Goal: Task Accomplishment & Management: Complete application form

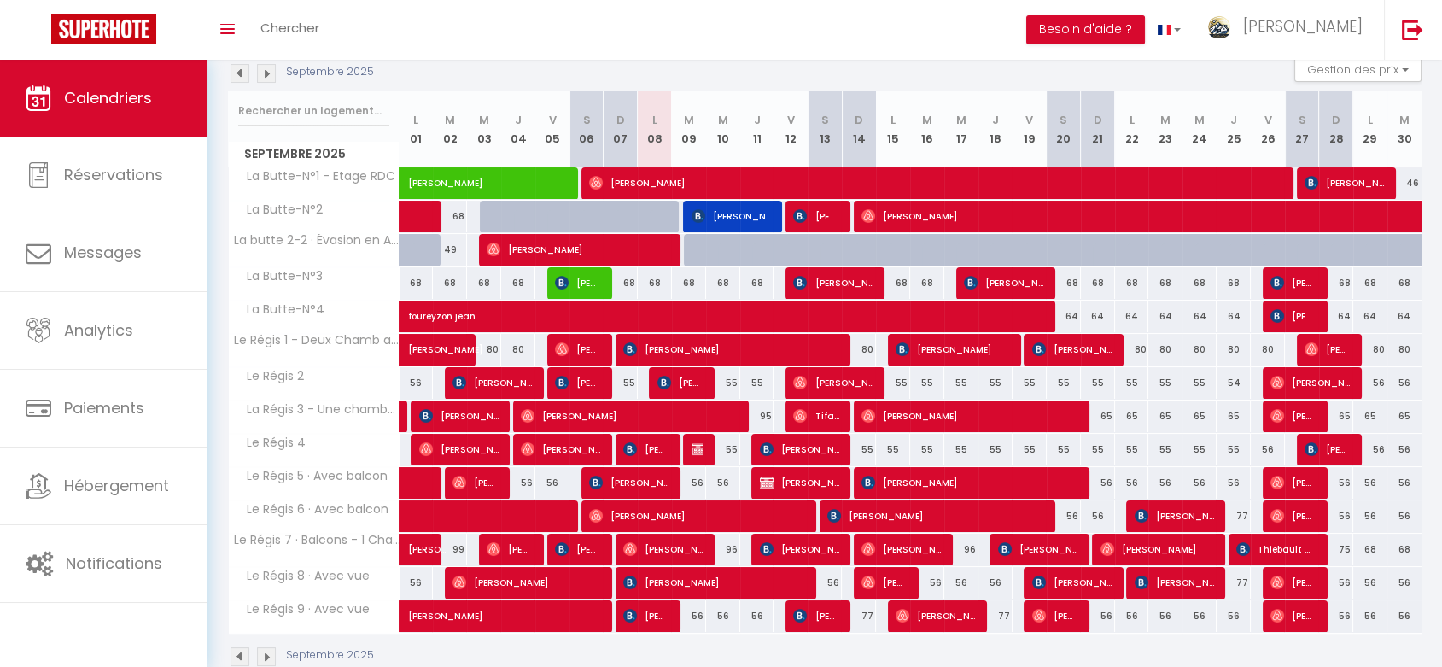
scroll to position [190, 0]
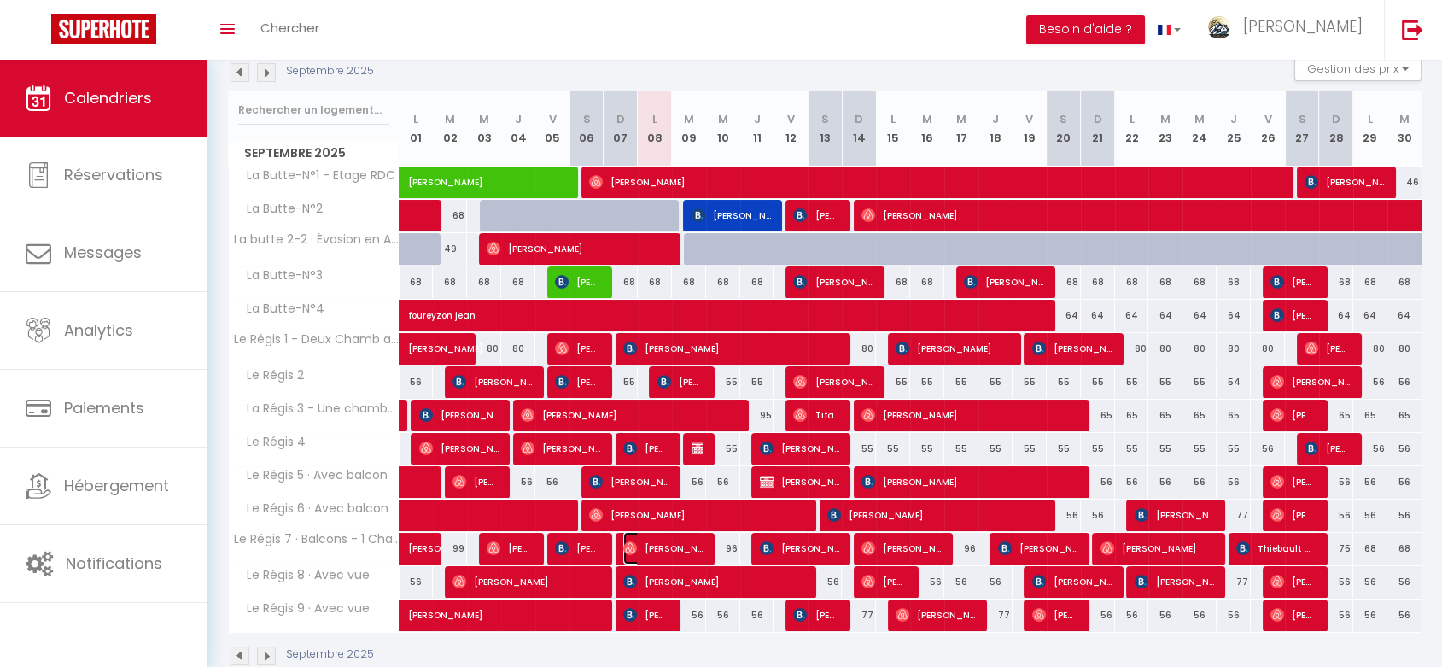
click at [656, 547] on span "[PERSON_NAME]" at bounding box center [662, 548] width 79 height 32
select select "OK"
select select "0"
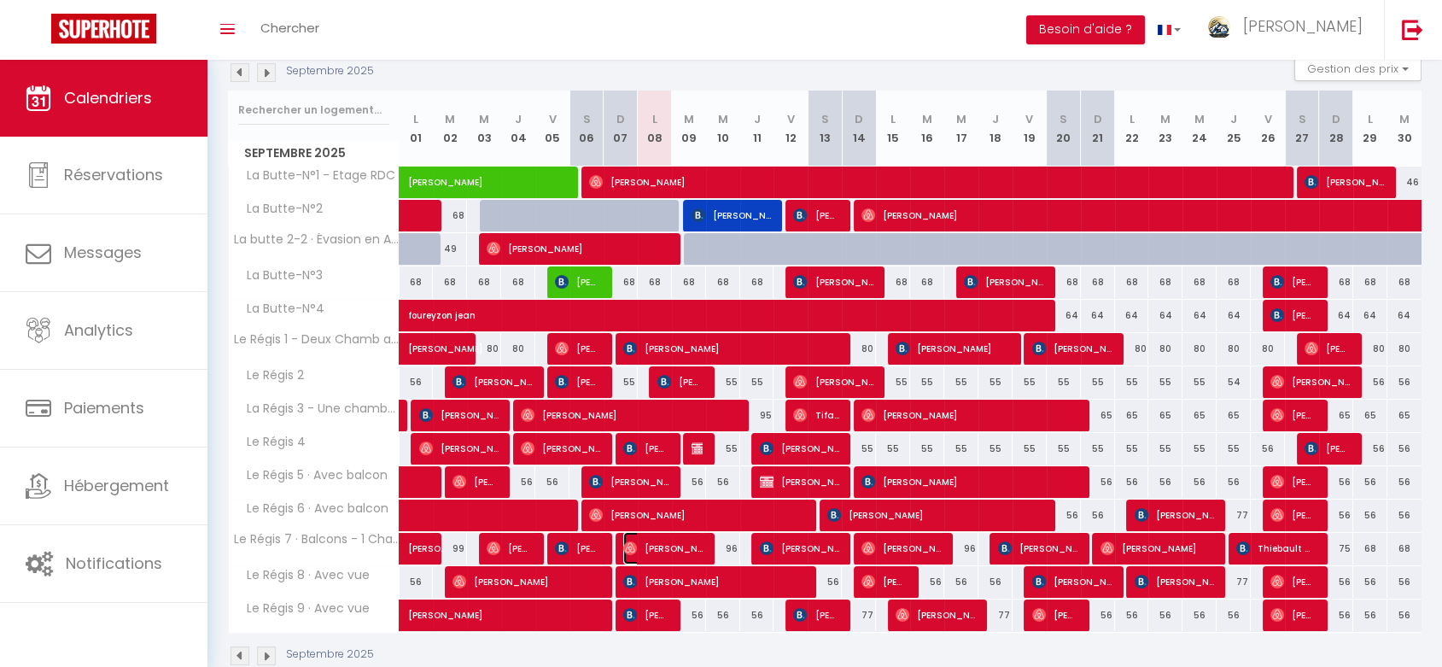
select select "1"
select select
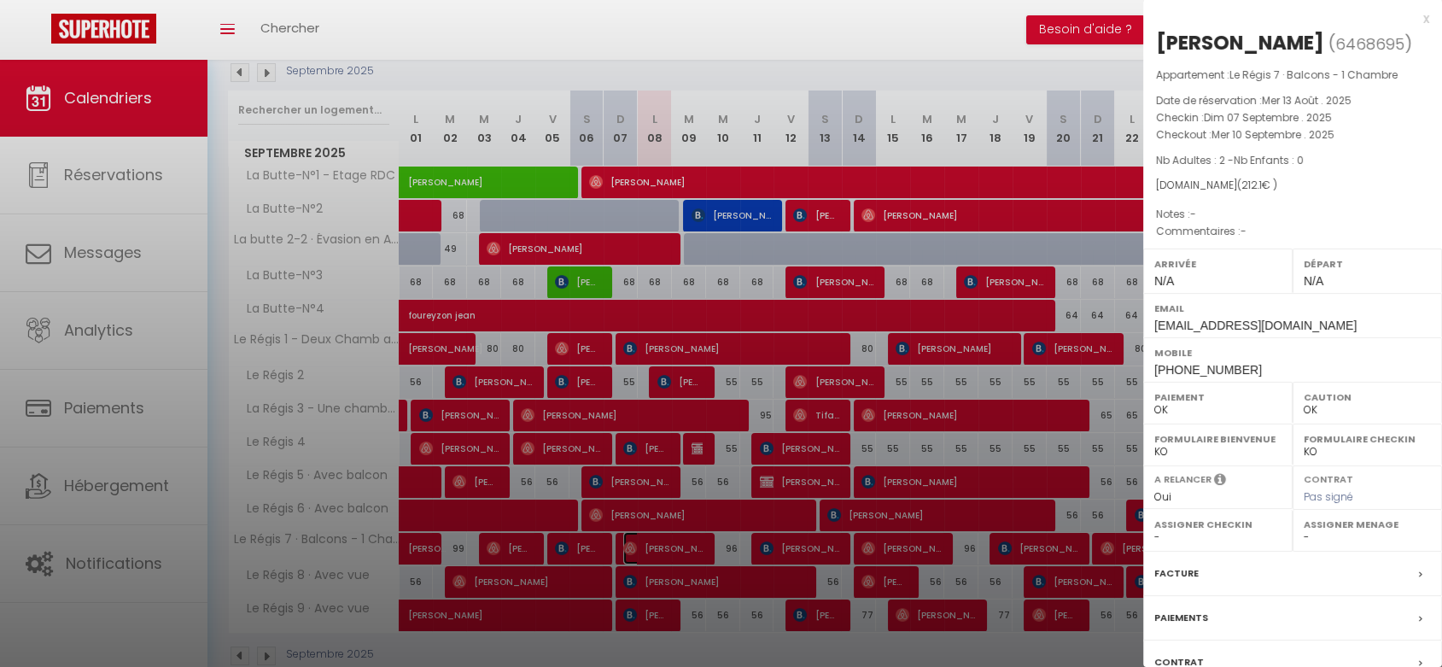
select select "46497"
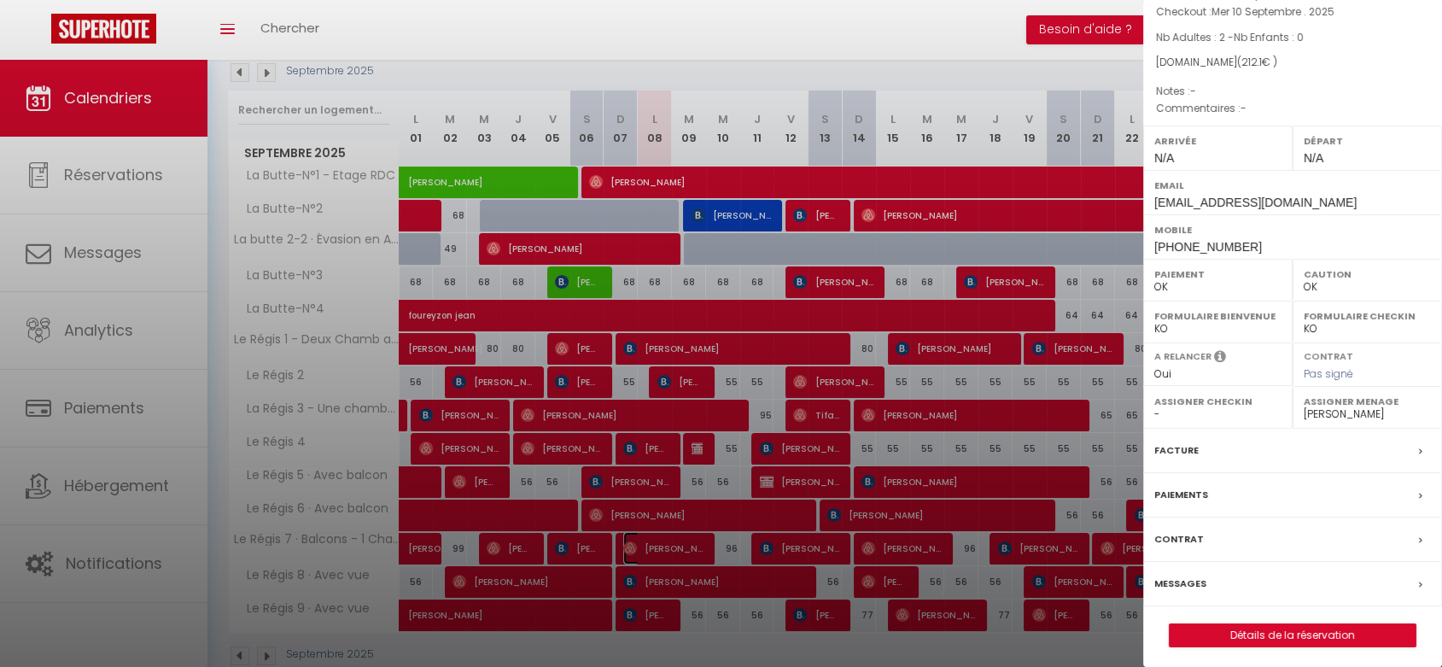
scroll to position [126, 0]
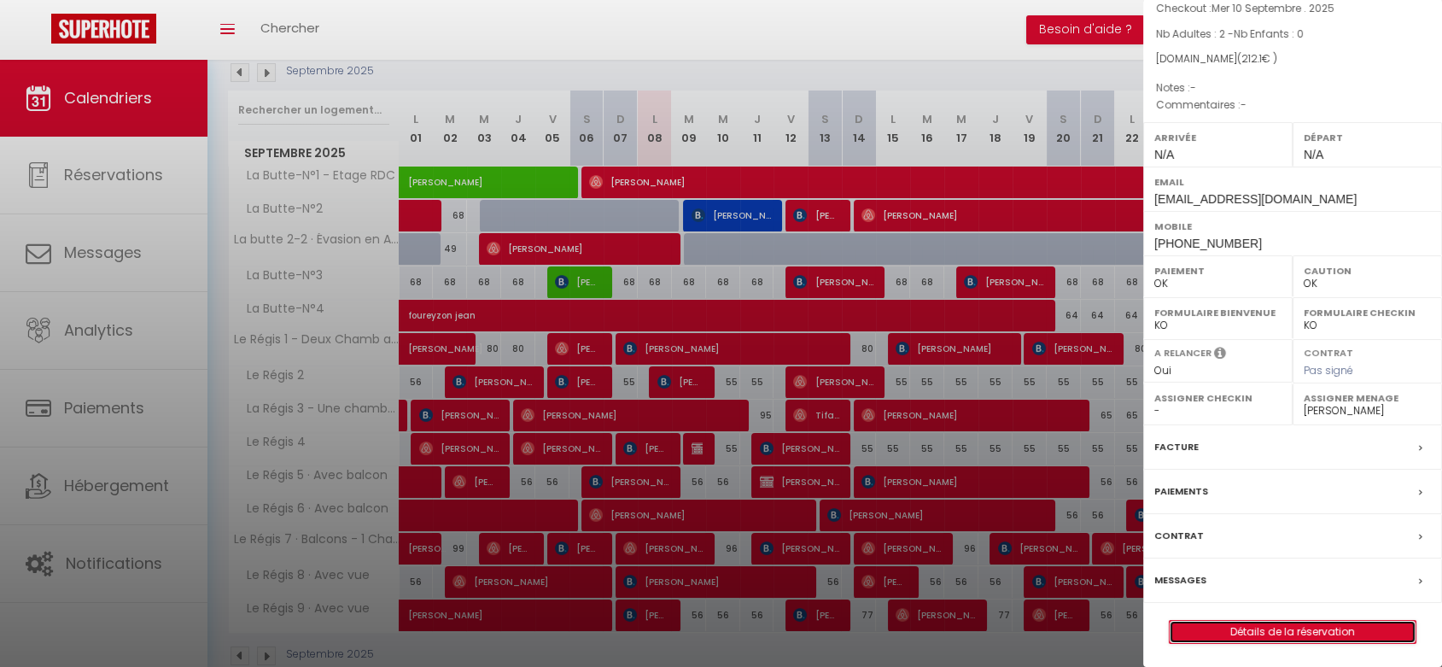
click at [1237, 633] on link "Détails de la réservation" at bounding box center [1293, 632] width 246 height 22
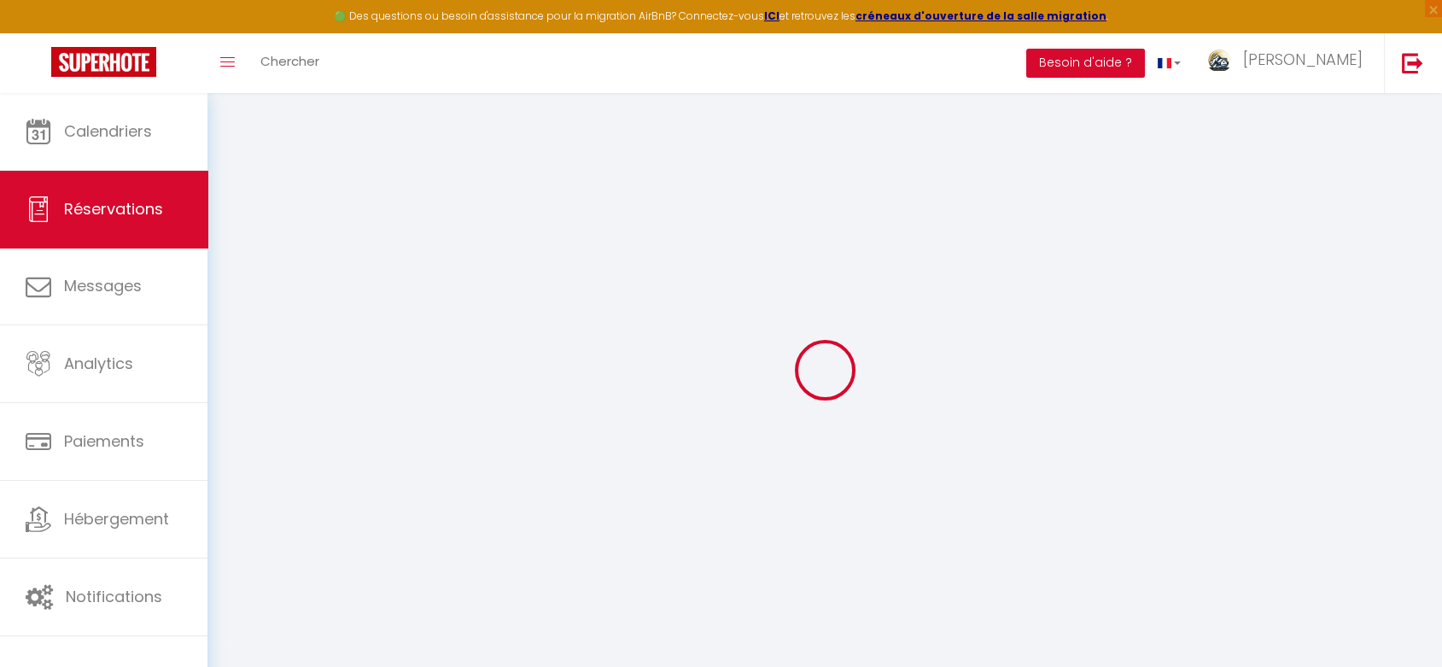
type input "[PERSON_NAME]"
type input "[EMAIL_ADDRESS][DOMAIN_NAME]"
type input "[PHONE_NUMBER]"
select select
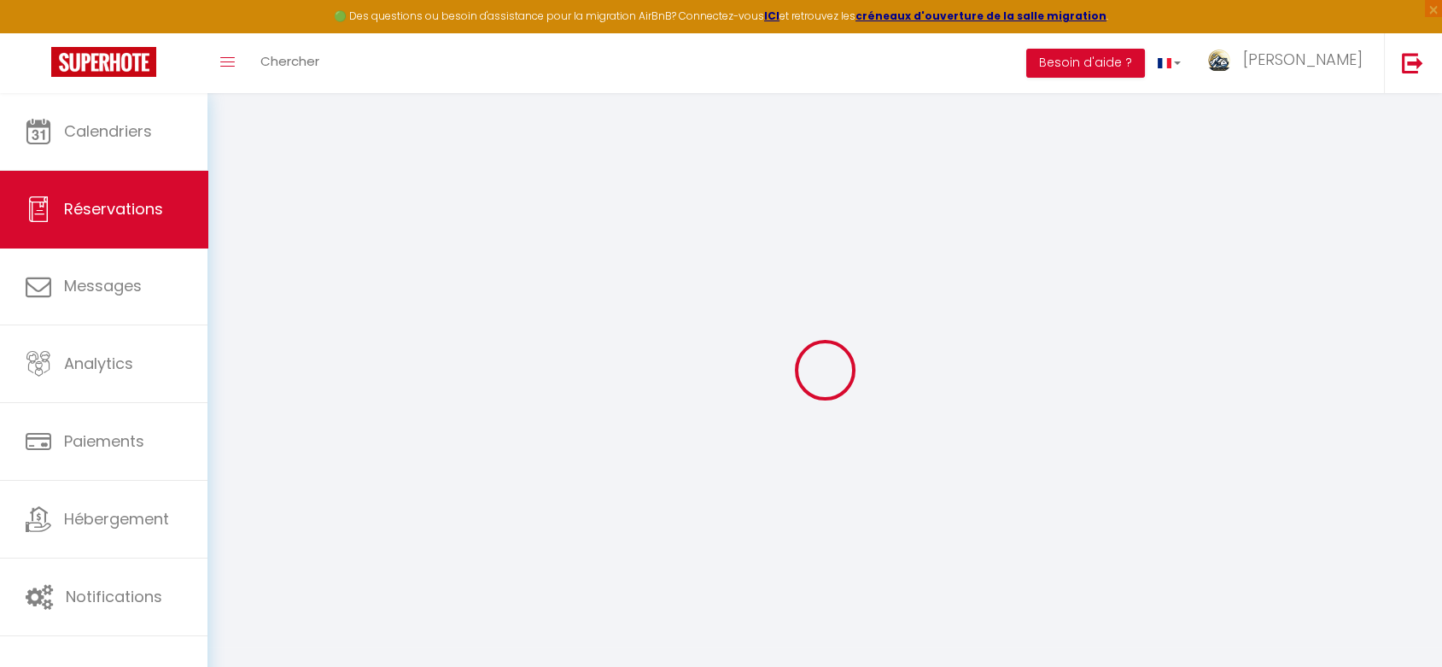
type input "30.6"
select select "75411"
select select "1"
select select
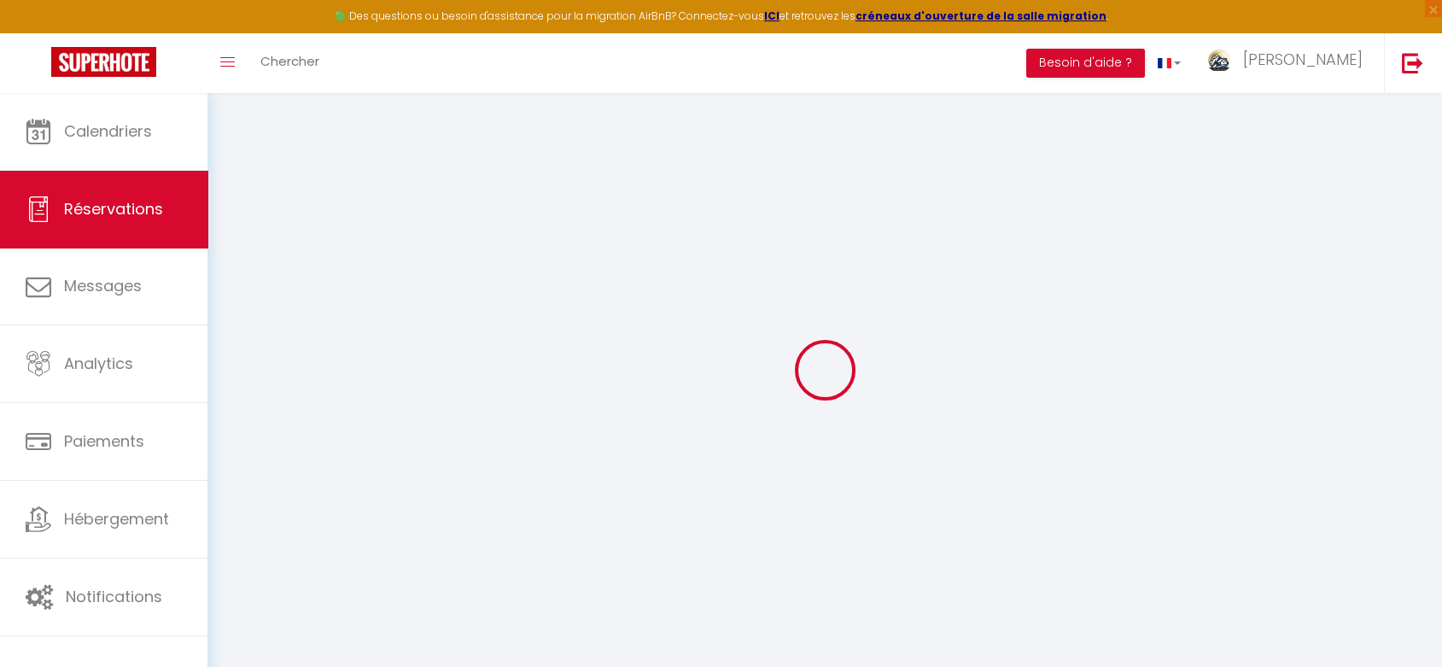
type input "2"
select select "12"
select select
type input "204"
checkbox input "false"
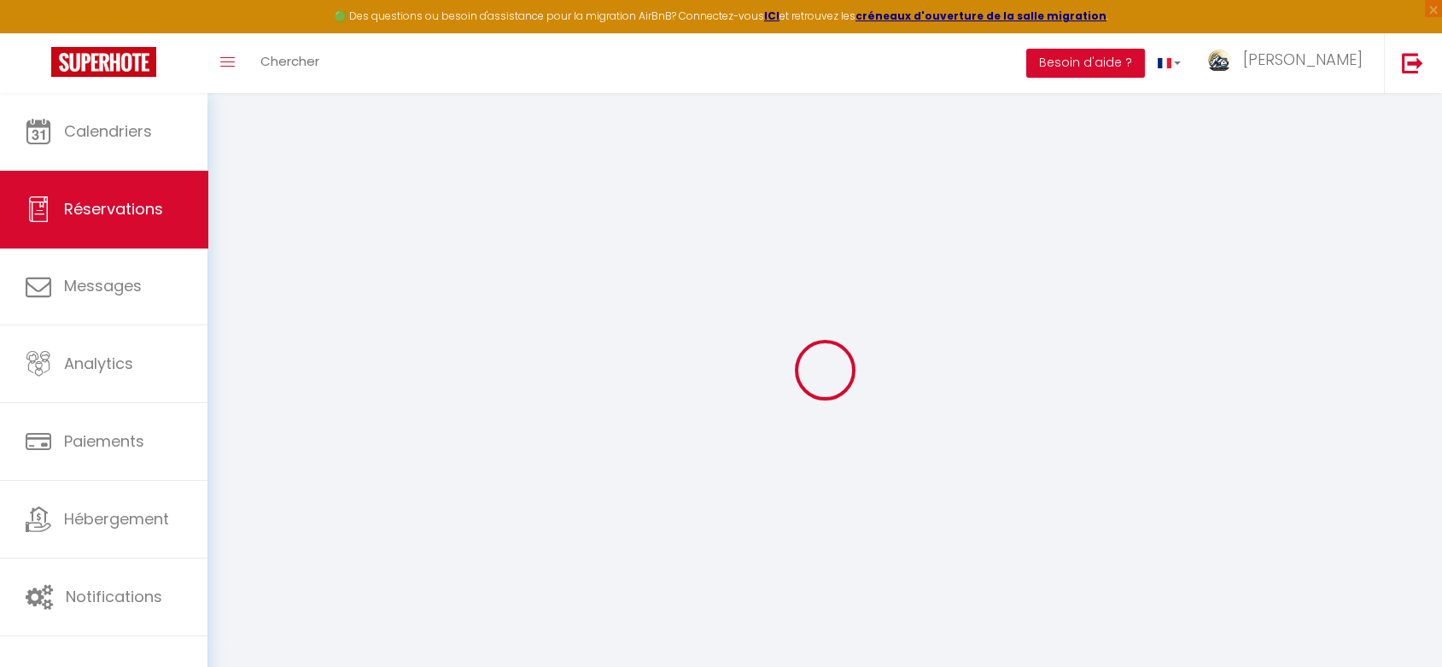
type input "0"
select select "1"
type input "0"
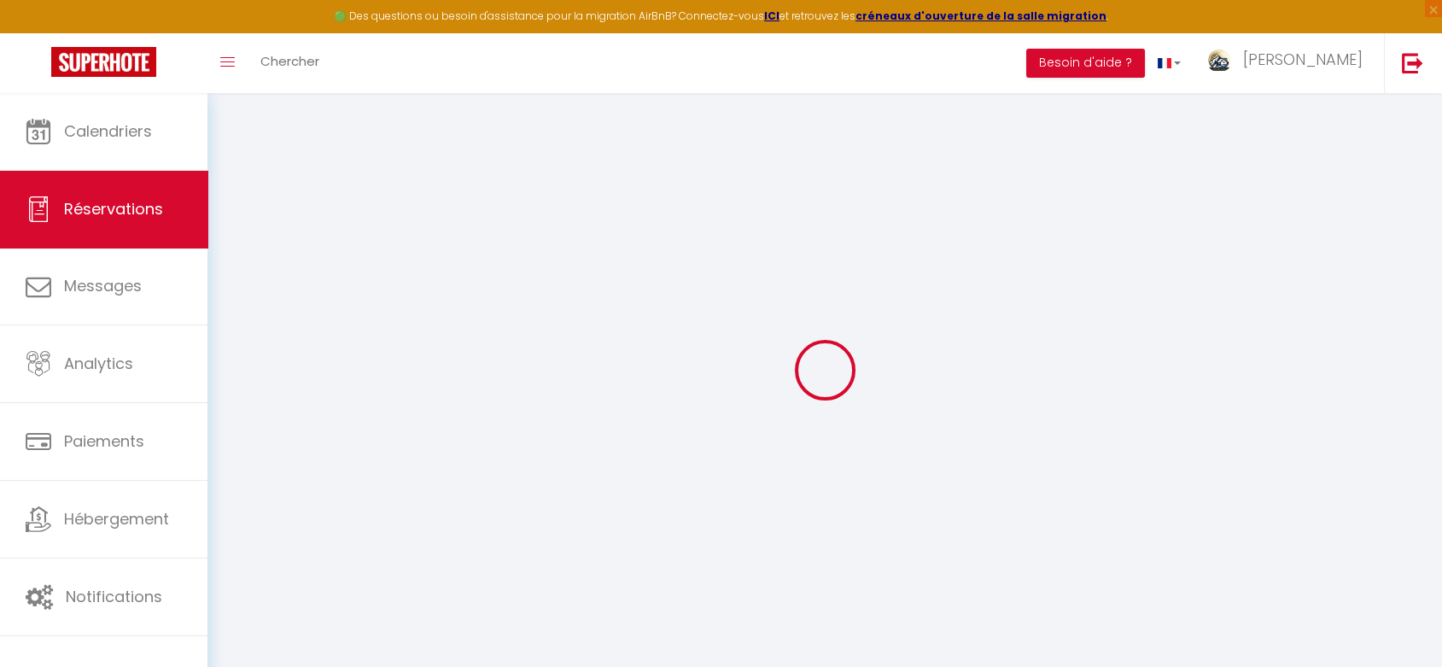
select select
select select "15"
checkbox input "false"
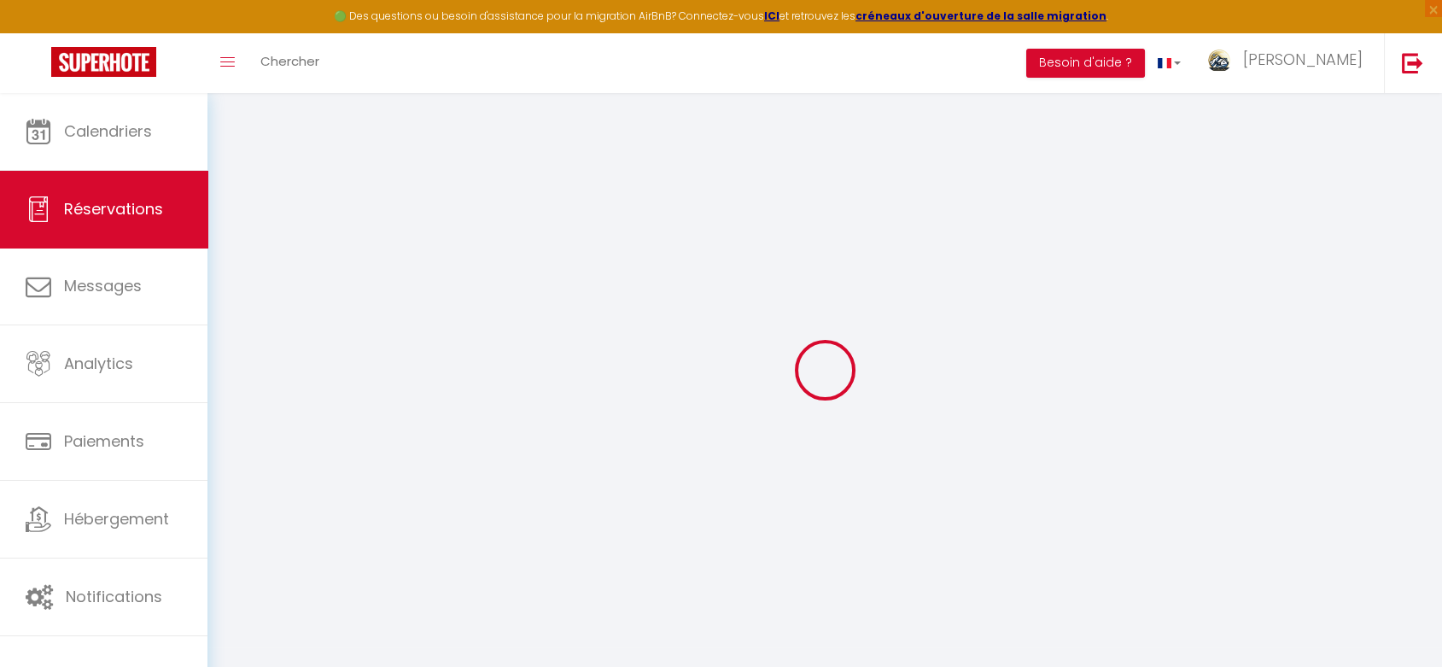
select select
checkbox input "false"
select select
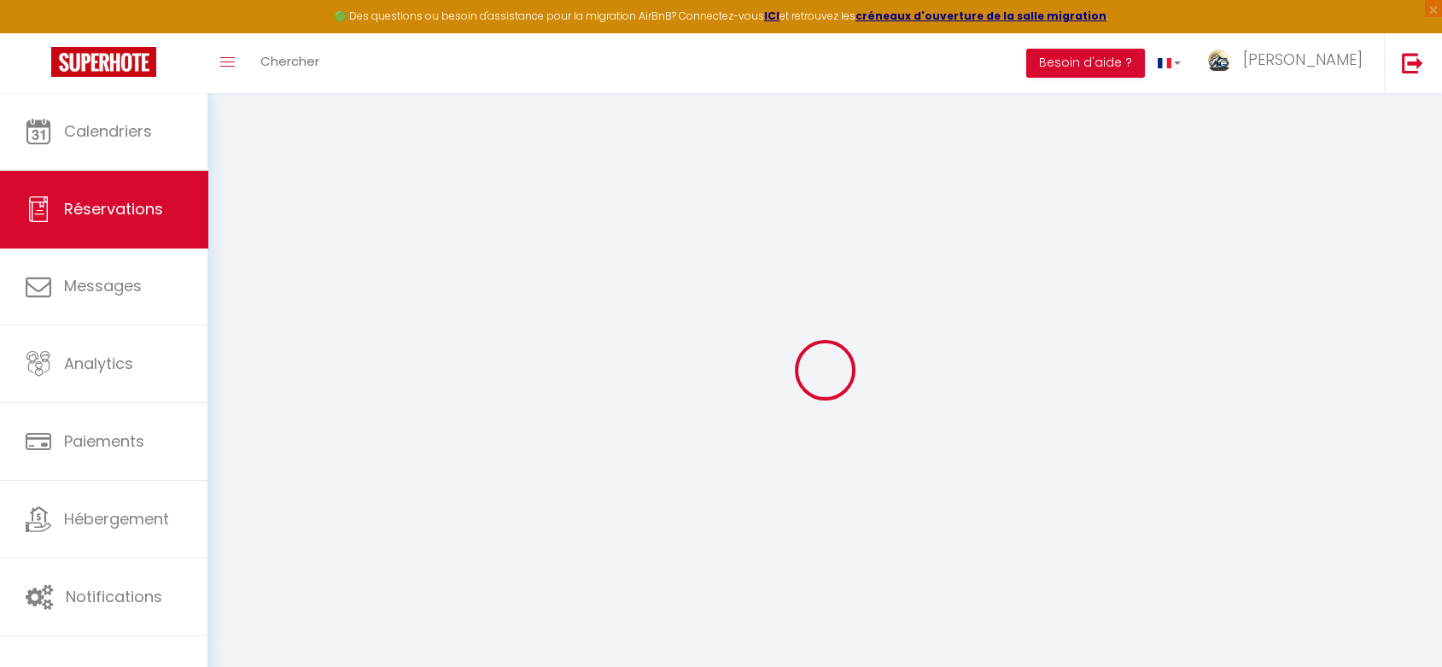
select select
checkbox input "false"
select select
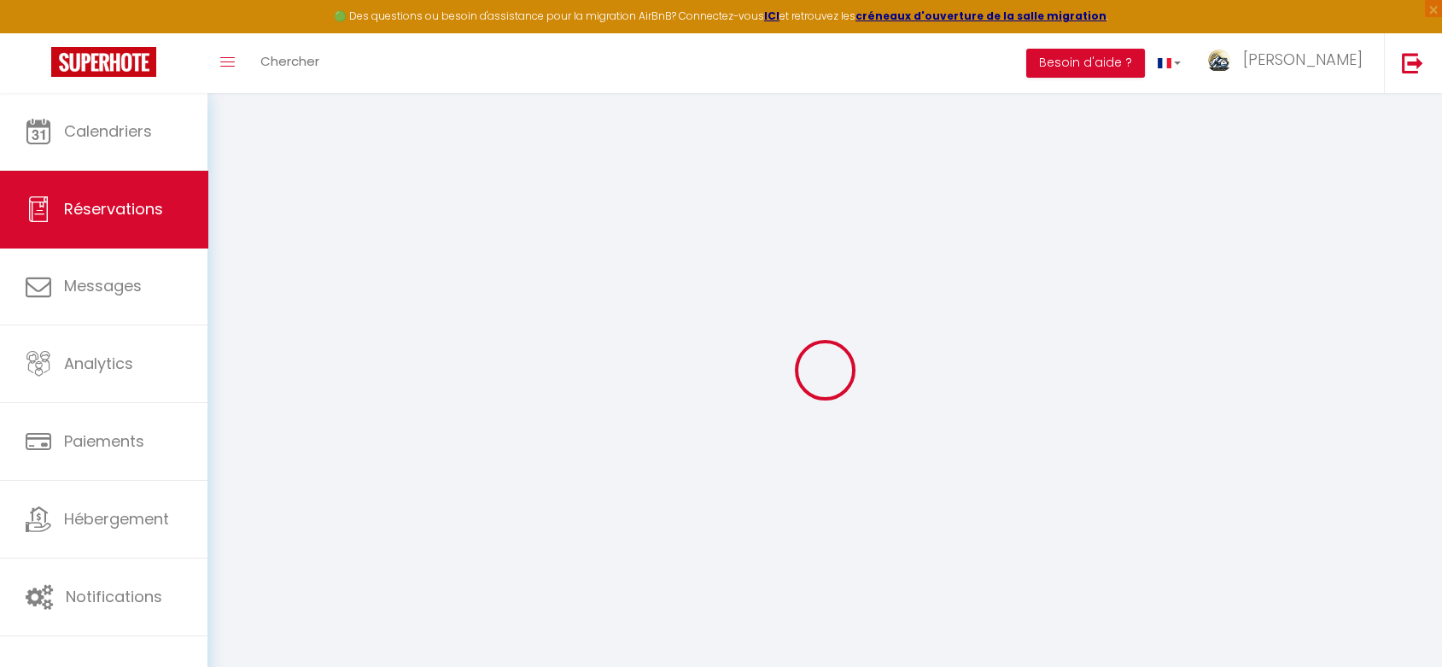
select select
checkbox input "false"
select select
type input "8.1"
select select
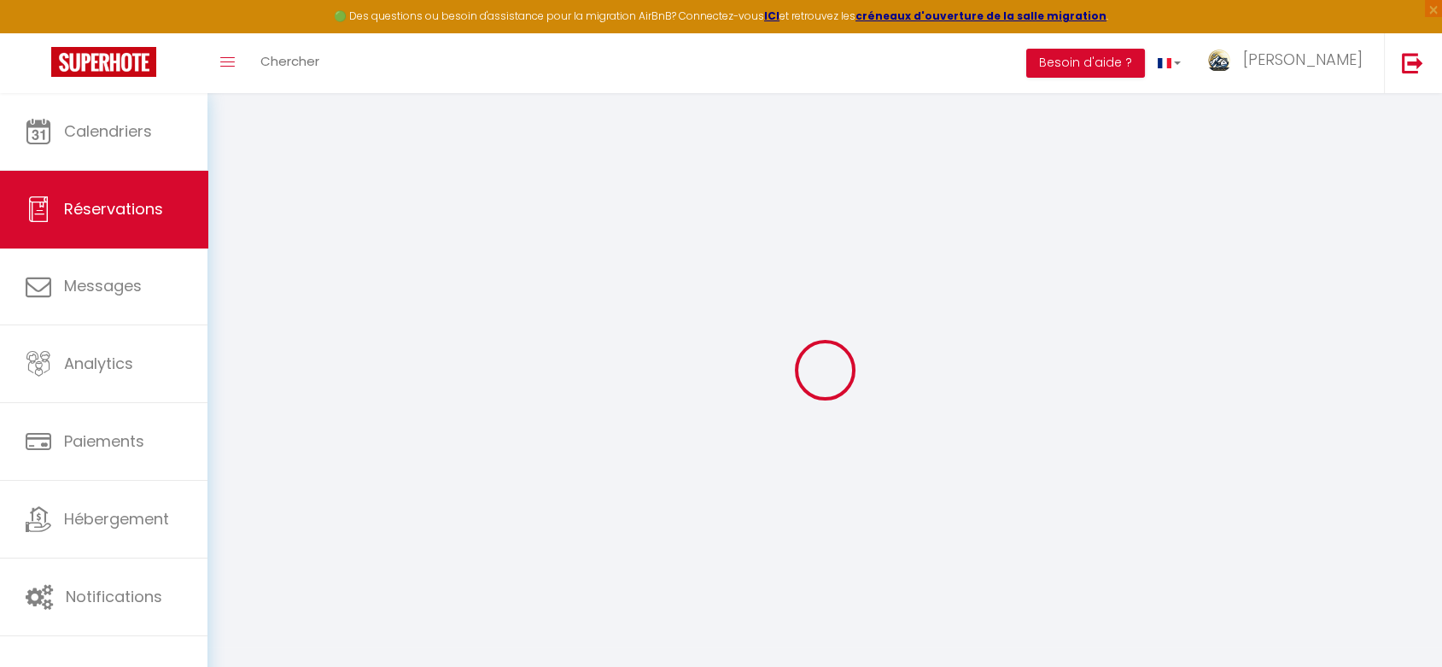
select select
checkbox input "false"
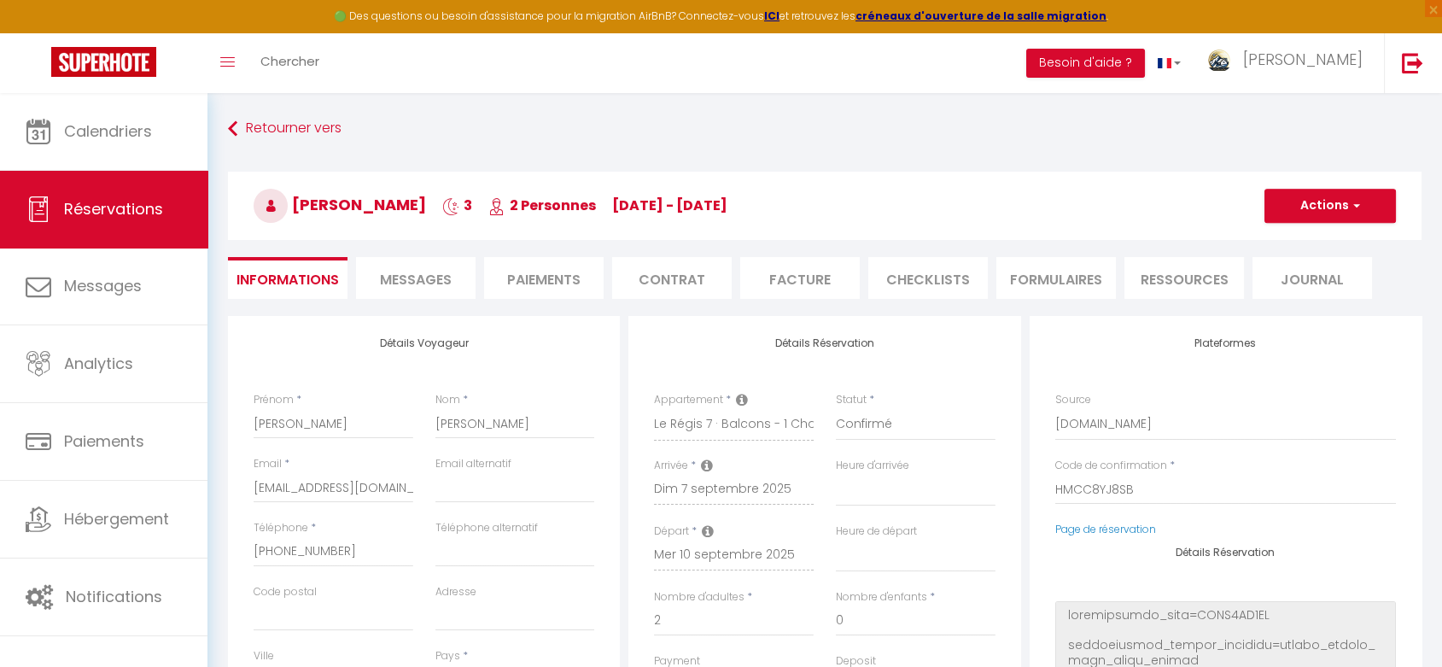
select select
checkbox input "false"
select select
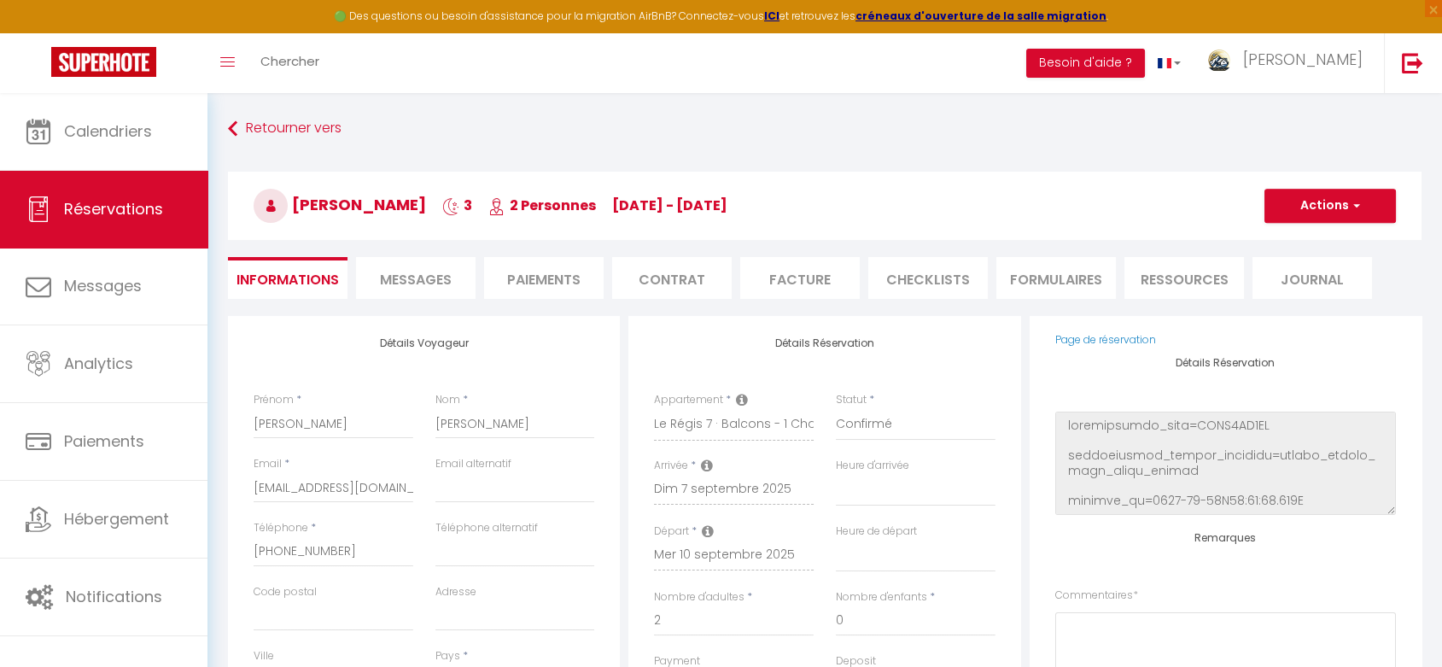
scroll to position [216, 0]
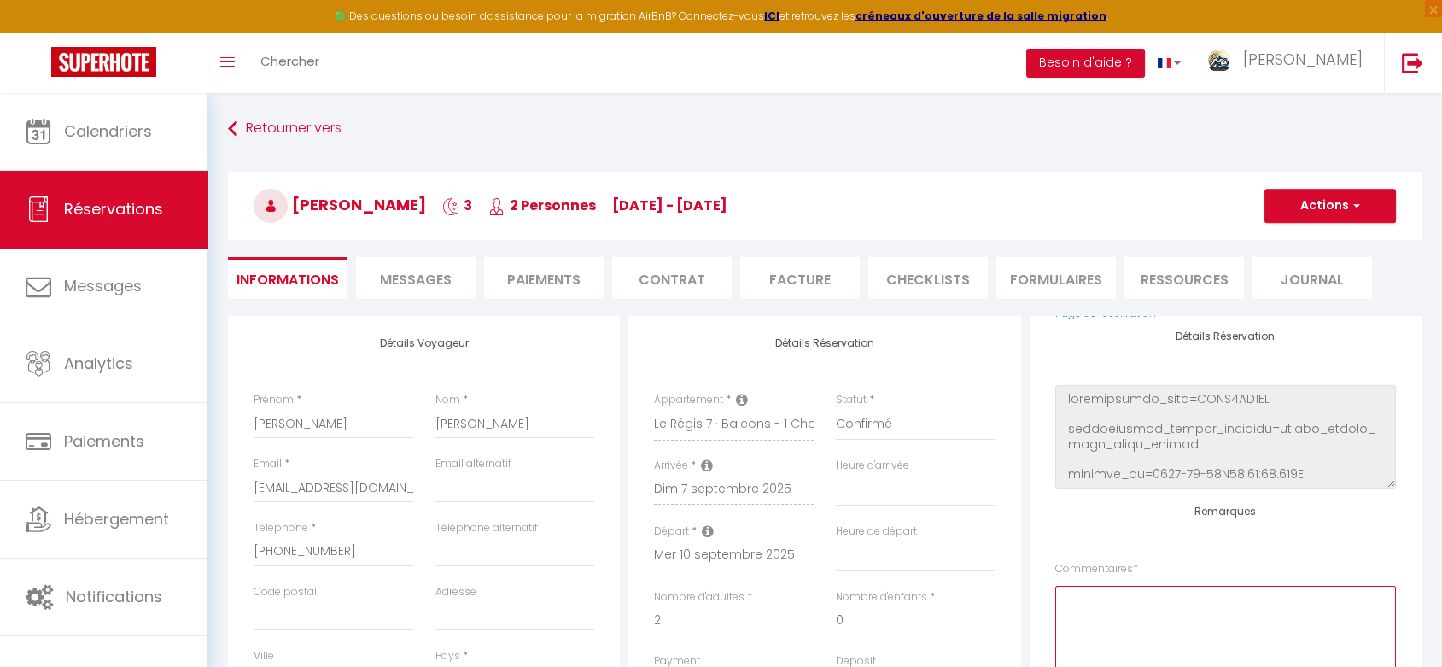
click at [1120, 599] on textarea at bounding box center [1226, 637] width 341 height 103
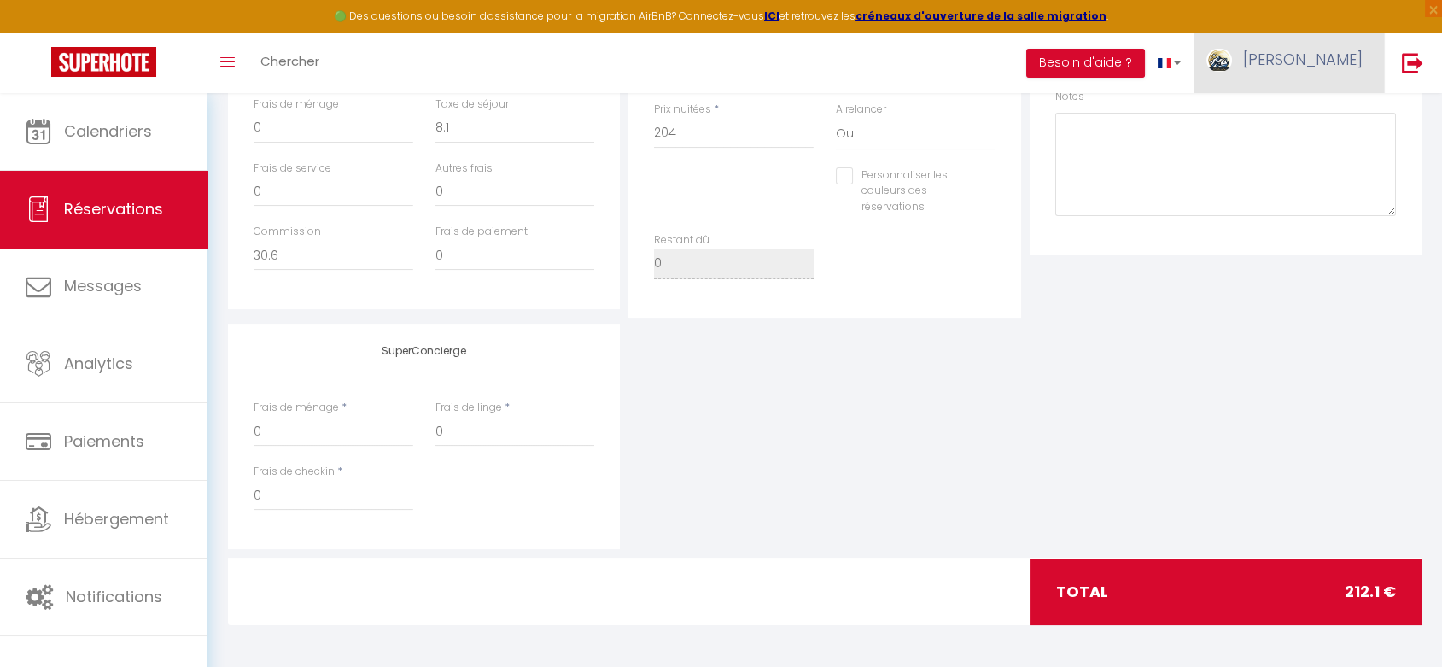
scroll to position [0, 0]
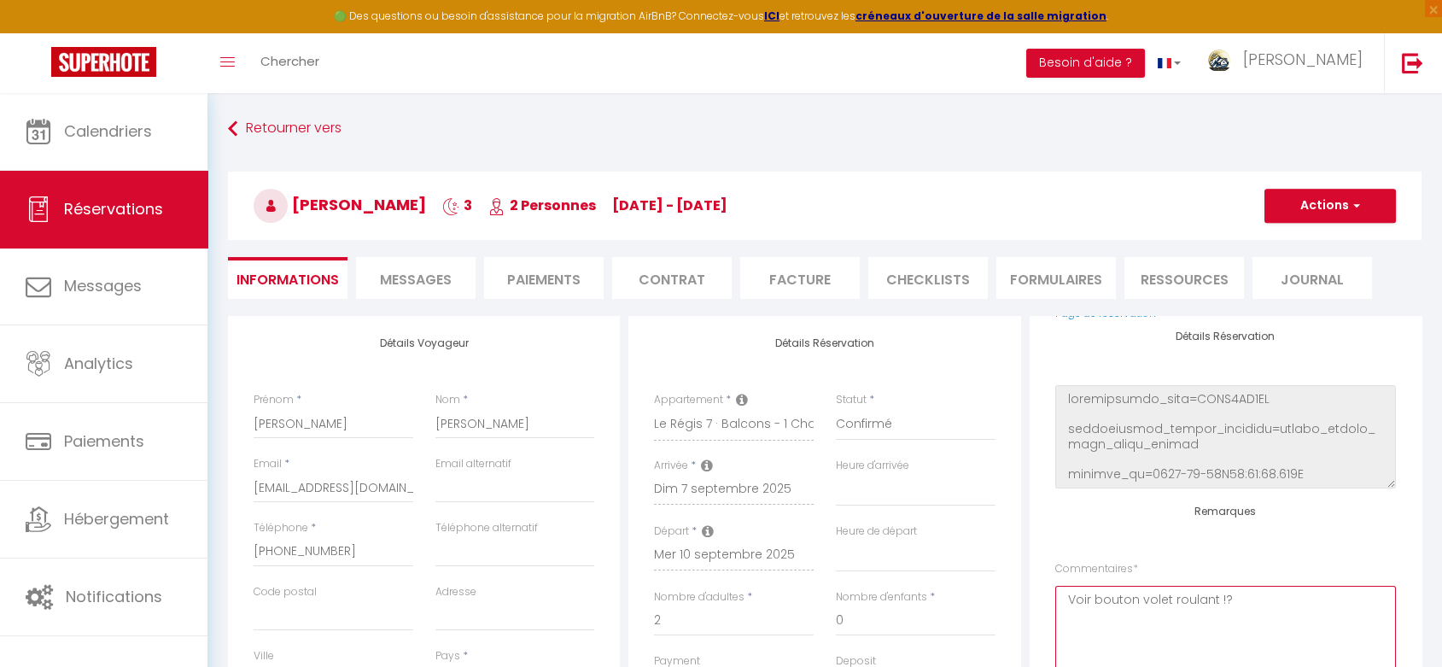
type textarea "Voir bouton volet roulant !?"
click at [1306, 208] on button "Actions" at bounding box center [1331, 206] width 132 height 34
click at [1296, 243] on link "Enregistrer" at bounding box center [1313, 243] width 135 height 22
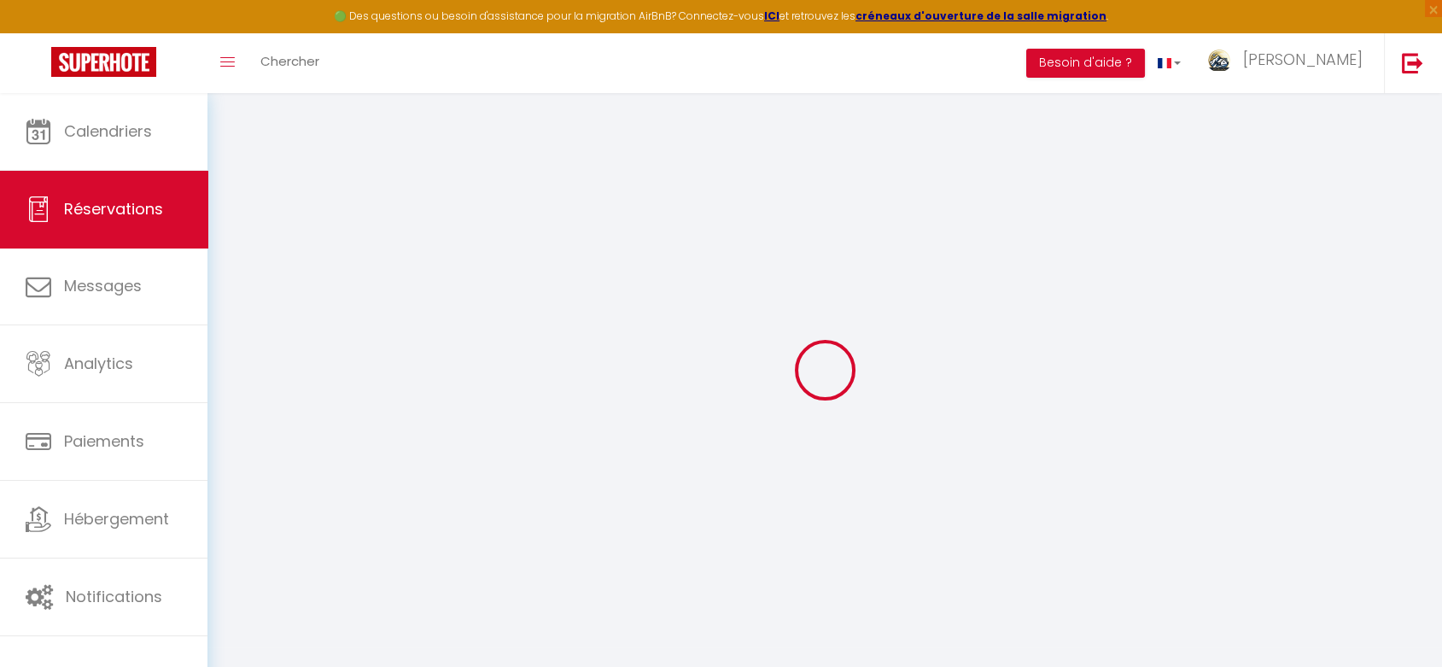
select select "not_cancelled"
